Goal: Navigation & Orientation: Find specific page/section

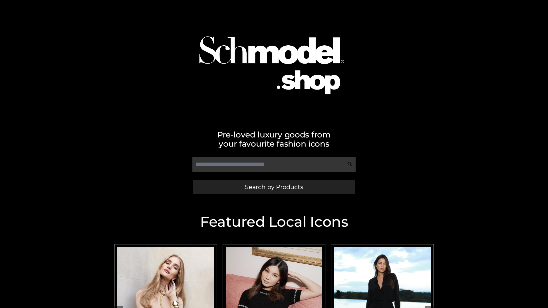
click at [274, 187] on span "Search by Products" at bounding box center [274, 187] width 58 height 6
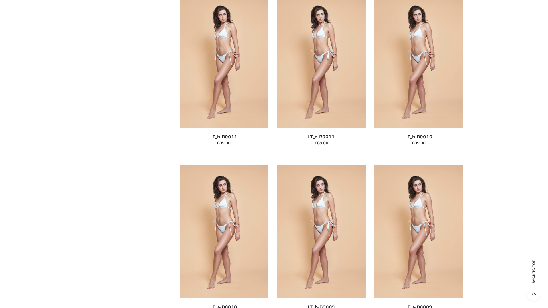
scroll to position [2565, 0]
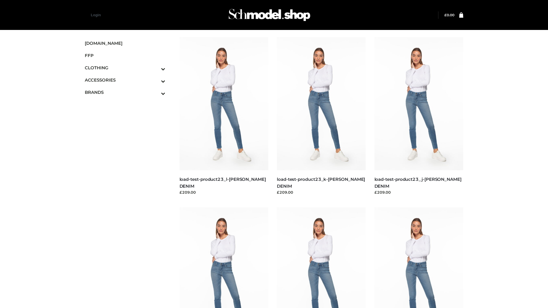
scroll to position [501, 0]
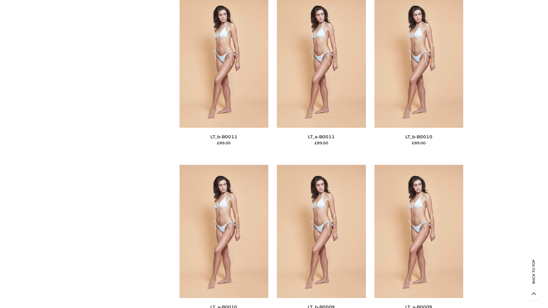
scroll to position [2565, 0]
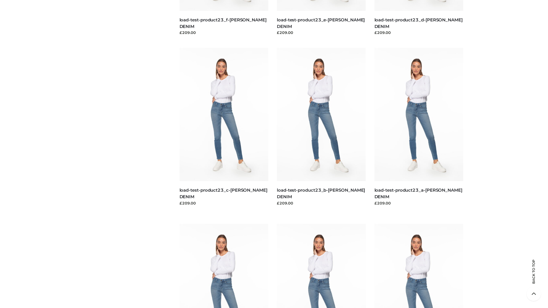
scroll to position [501, 0]
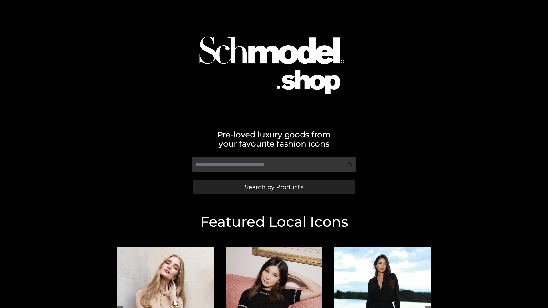
click at [274, 187] on span "Search by Products" at bounding box center [274, 187] width 58 height 6
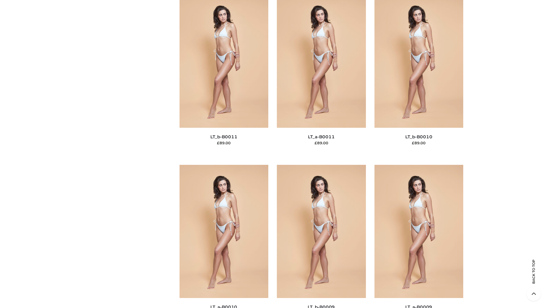
scroll to position [2565, 0]
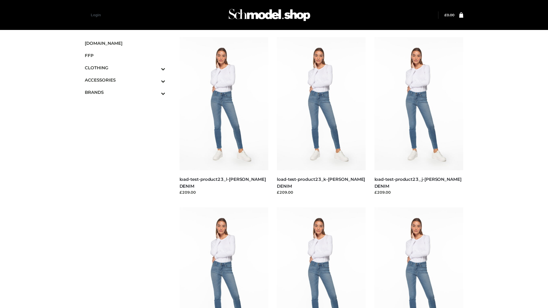
scroll to position [501, 0]
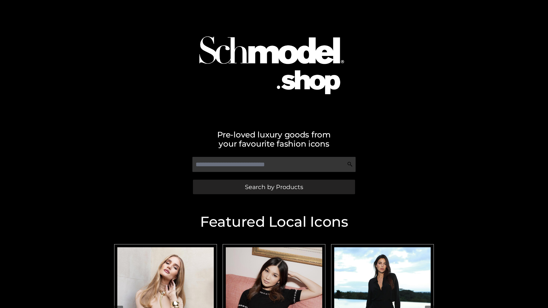
click at [274, 187] on span "Search by Products" at bounding box center [274, 187] width 58 height 6
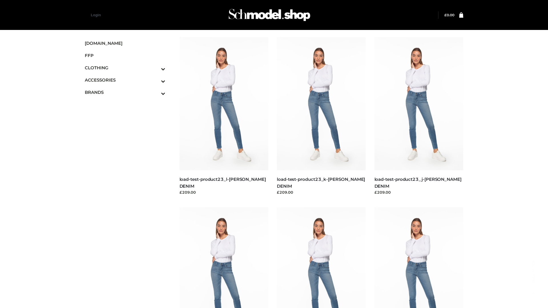
scroll to position [501, 0]
